Goal: Task Accomplishment & Management: Use online tool/utility

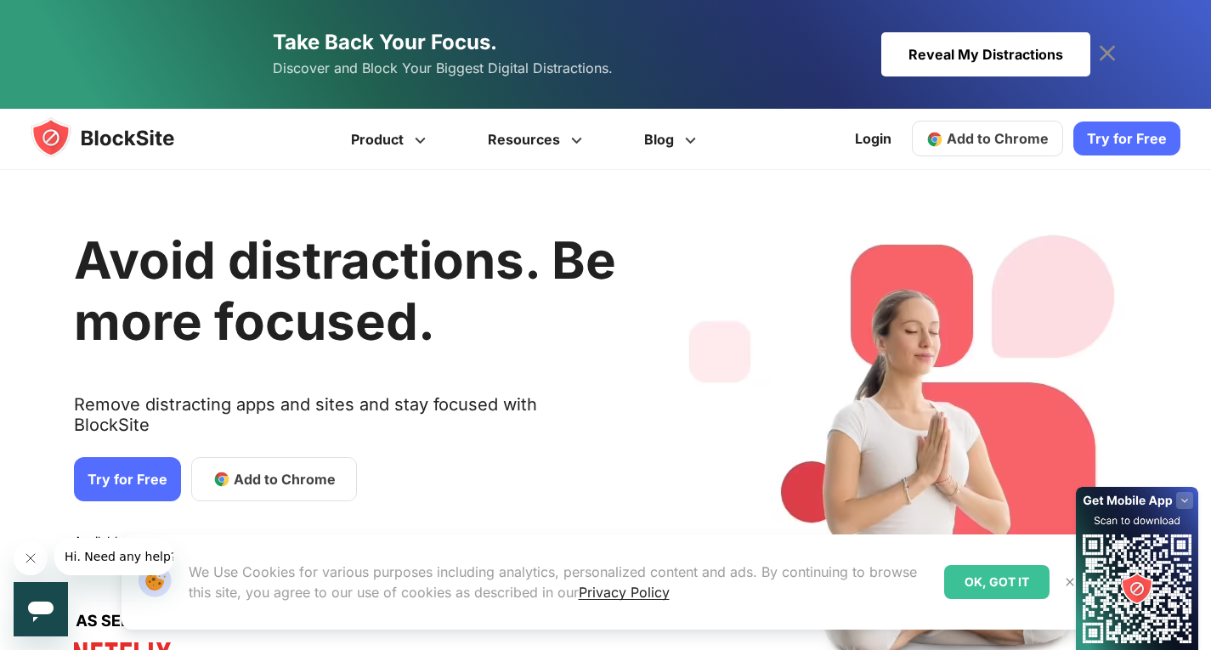
click at [987, 25] on link "Take Back Your Focus. Discover and Block Your Biggest Digital Distractions. Rev…" at bounding box center [606, 54] width 969 height 109
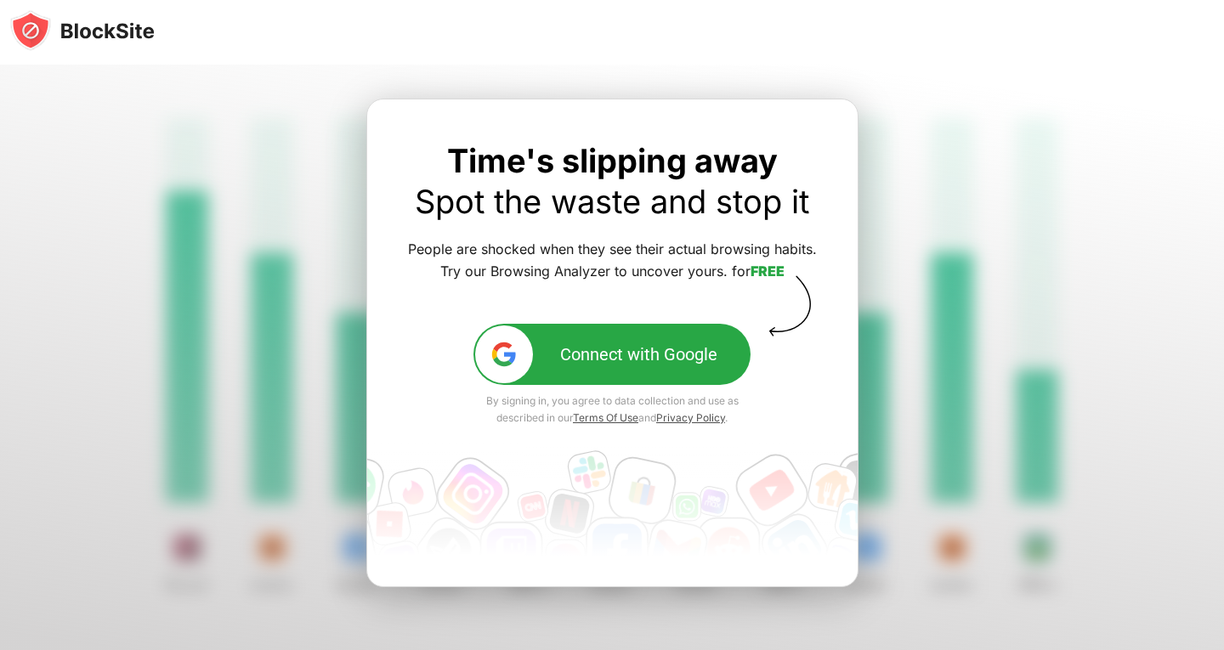
click at [949, 157] on div at bounding box center [612, 379] width 1224 height 628
click at [597, 358] on div "Connect with Google" at bounding box center [638, 354] width 157 height 20
